Goal: Transaction & Acquisition: Purchase product/service

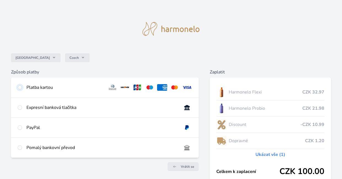
click at [21, 87] on input "radio" at bounding box center [20, 87] width 4 height 4
radio input "true"
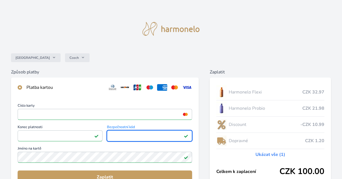
scroll to position [91, 0]
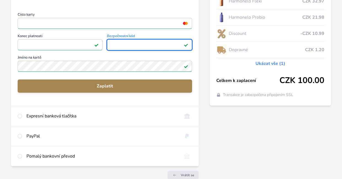
click at [105, 87] on span "Zaplatit" at bounding box center [104, 86] width 165 height 7
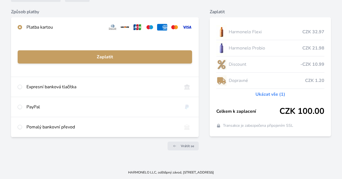
scroll to position [60, 0]
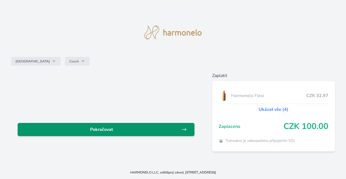
click at [107, 132] on span "Pokračovat" at bounding box center [101, 129] width 159 height 7
